Goal: Find specific page/section: Find specific page/section

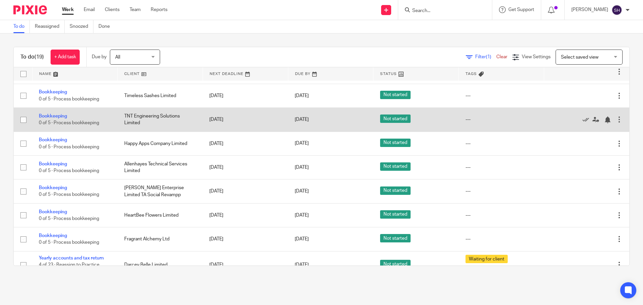
scroll to position [168, 0]
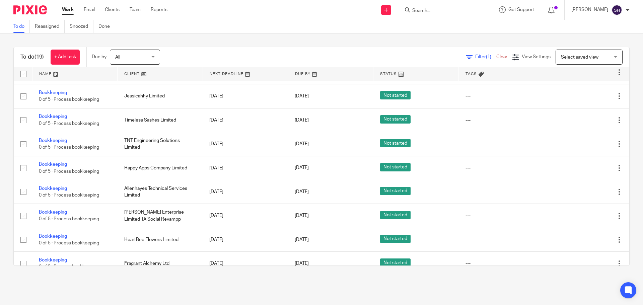
click at [473, 53] on div "Filter (1) Clear View Settings View Settings (1) Filters Clear Save Manage save…" at bounding box center [401, 57] width 458 height 15
click at [475, 56] on span "Filter (1)" at bounding box center [485, 57] width 21 height 5
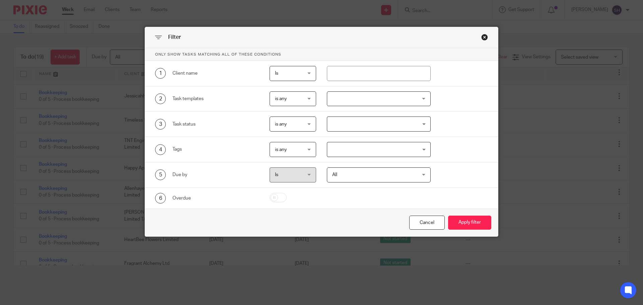
click at [363, 100] on div at bounding box center [379, 98] width 104 height 15
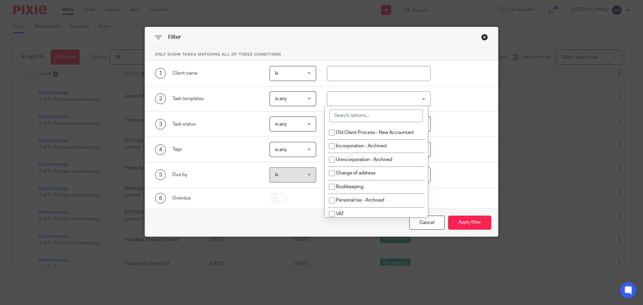
click at [362, 114] on input "search" at bounding box center [376, 116] width 93 height 13
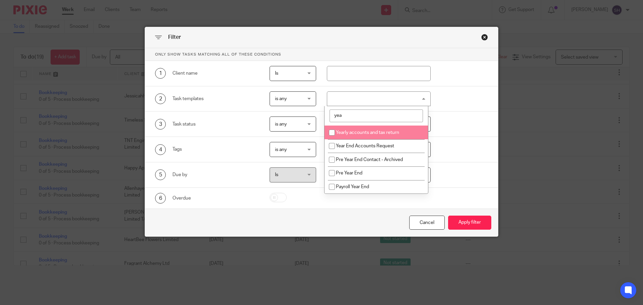
type input "yea"
click at [360, 130] on li "Yearly accounts and tax return" at bounding box center [377, 133] width 104 height 14
checkbox input "true"
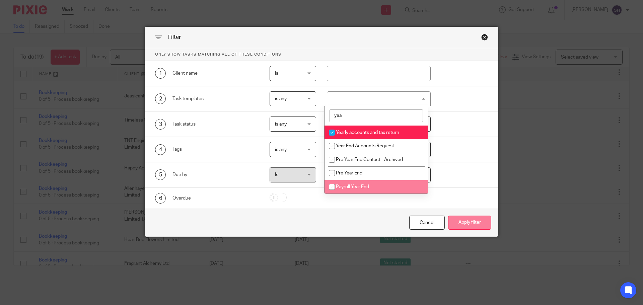
click at [463, 221] on button "Apply filter" at bounding box center [469, 223] width 43 height 14
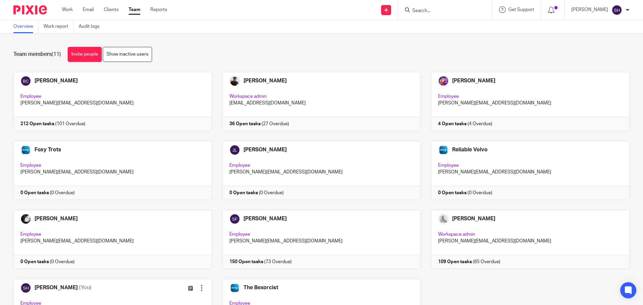
click at [443, 11] on input "Search" at bounding box center [442, 11] width 60 height 6
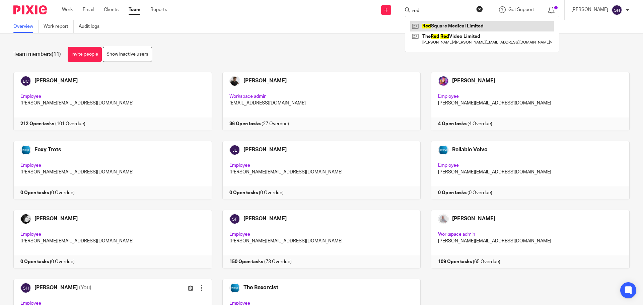
type input "red"
click at [450, 25] on link at bounding box center [482, 26] width 144 height 10
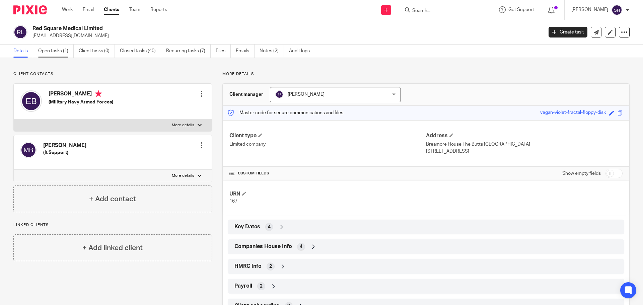
click at [61, 48] on link "Open tasks (1)" at bounding box center [56, 51] width 36 height 13
